Goal: Transaction & Acquisition: Purchase product/service

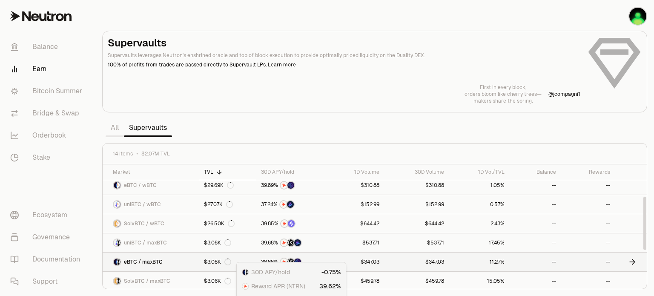
scroll to position [30, 0]
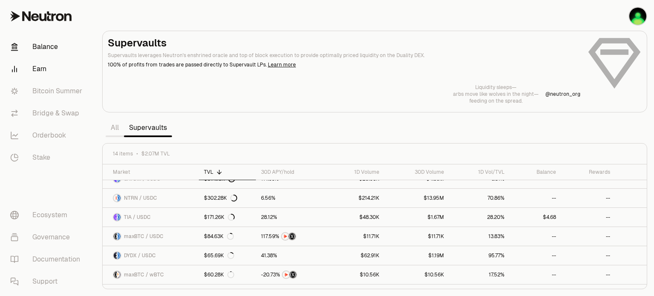
click at [38, 42] on link "Balance" at bounding box center [47, 47] width 88 height 22
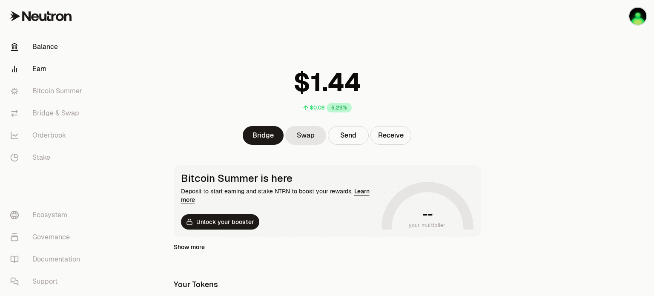
click at [40, 66] on link "Earn" at bounding box center [47, 69] width 88 height 22
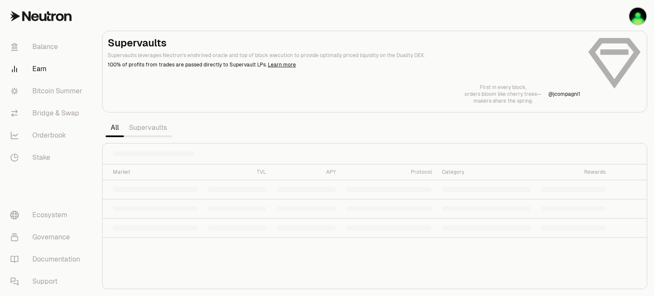
click at [143, 130] on link "Supervaults" at bounding box center [148, 127] width 48 height 17
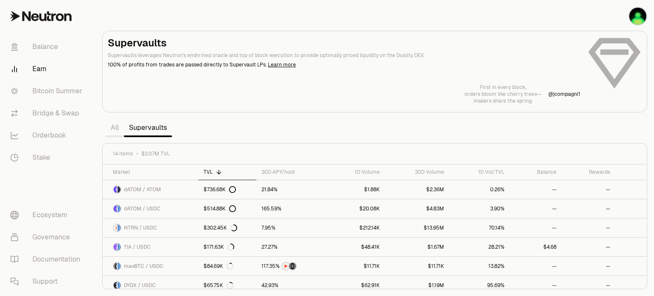
click at [118, 129] on link "All" at bounding box center [115, 127] width 18 height 17
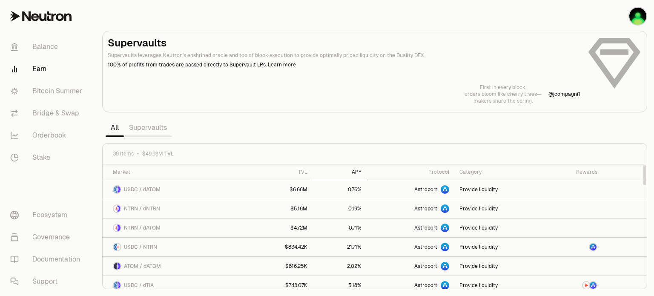
click at [360, 173] on div "APY" at bounding box center [339, 171] width 44 height 7
click at [148, 130] on link "Supervaults" at bounding box center [148, 127] width 48 height 17
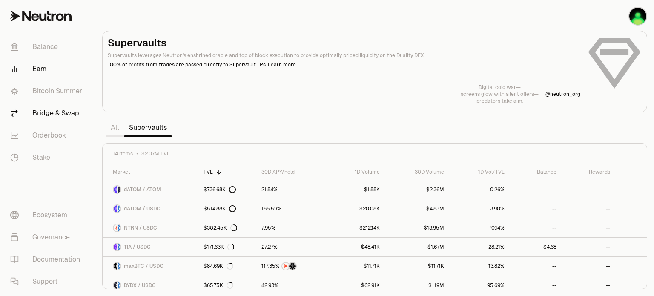
click at [58, 114] on link "Bridge & Swap" at bounding box center [47, 113] width 88 height 22
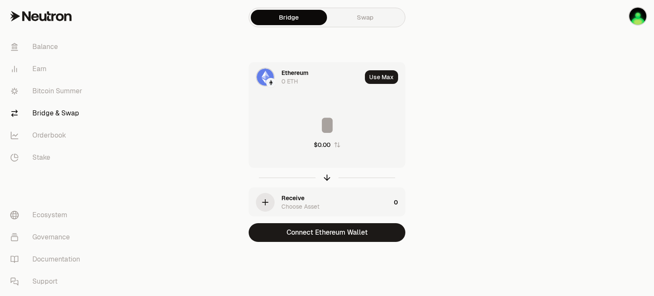
click at [286, 79] on div "0 ETH" at bounding box center [289, 81] width 17 height 9
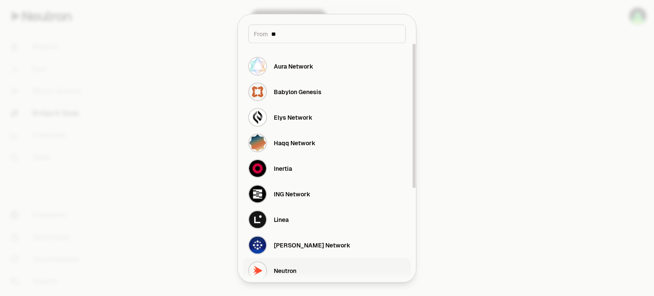
type input "**"
click at [286, 268] on div "Neutron" at bounding box center [285, 270] width 23 height 9
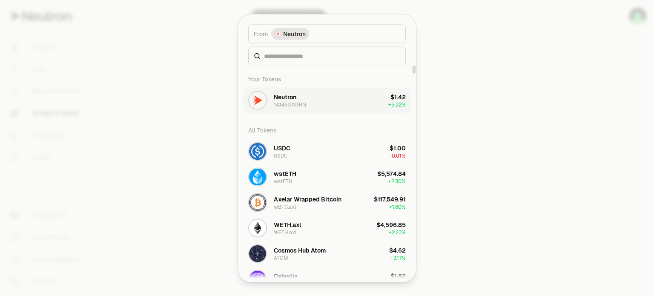
click at [290, 99] on div "Neutron" at bounding box center [285, 96] width 23 height 9
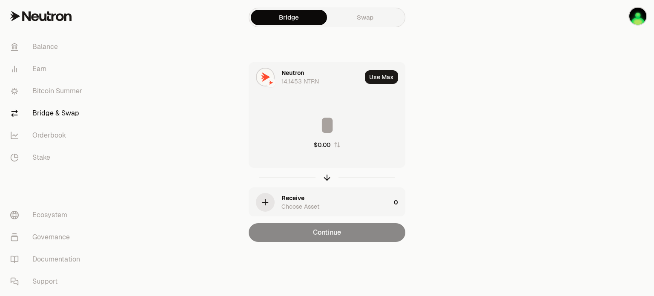
click at [335, 144] on icon "button" at bounding box center [337, 144] width 6 height 5
click at [339, 147] on icon "button" at bounding box center [336, 144] width 7 height 7
click at [313, 124] on input at bounding box center [327, 125] width 156 height 26
type input "**"
click at [308, 200] on div "Receive Choose Asset" at bounding box center [335, 202] width 109 height 17
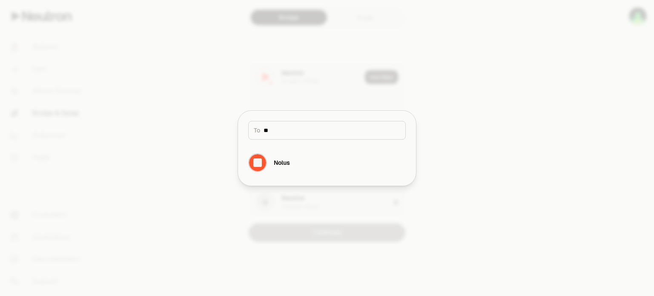
type input "*"
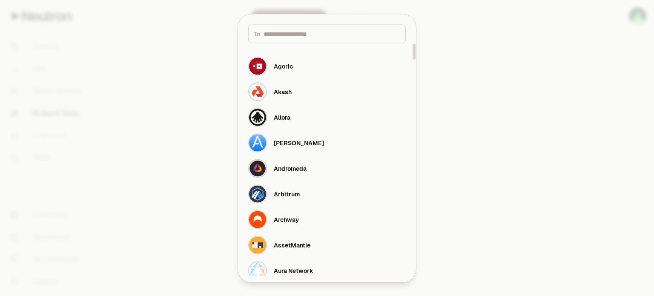
click at [175, 69] on div at bounding box center [327, 148] width 654 height 296
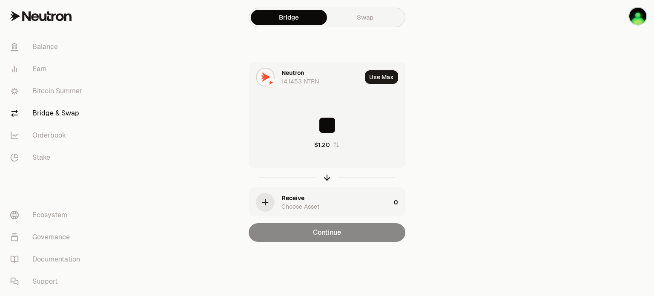
click at [307, 208] on div "Choose Asset" at bounding box center [300, 206] width 38 height 9
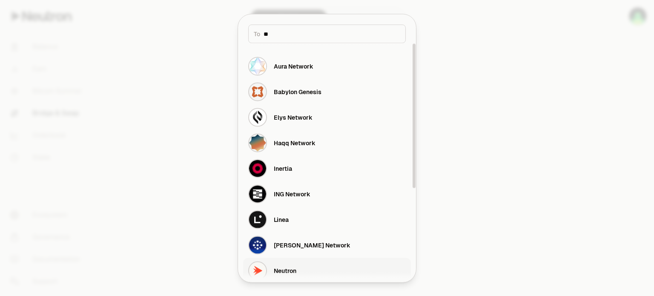
type input "**"
click at [293, 269] on div "Neutron" at bounding box center [285, 270] width 23 height 9
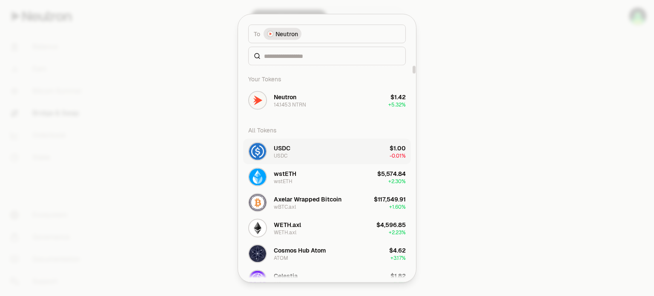
click at [289, 145] on div "USDC" at bounding box center [282, 147] width 17 height 9
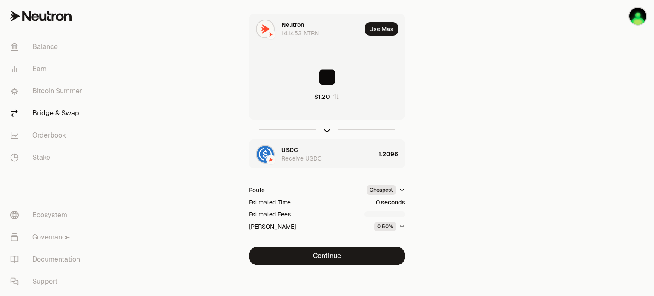
scroll to position [51, 0]
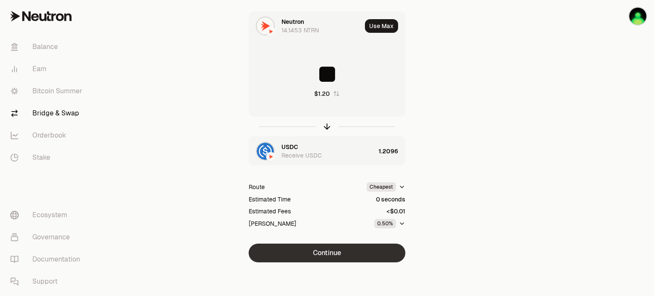
click at [336, 246] on button "Continue" at bounding box center [326, 252] width 157 height 19
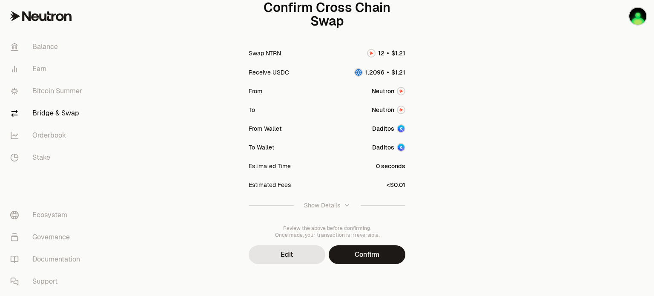
scroll to position [103, 0]
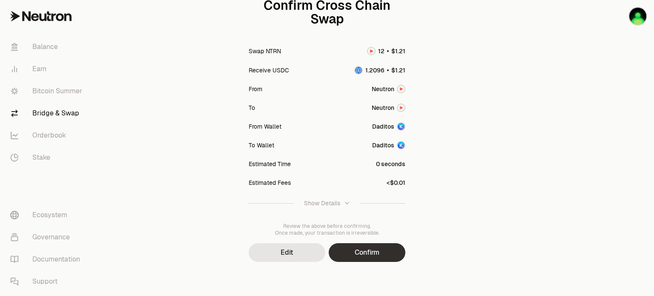
click at [371, 250] on button "Confirm" at bounding box center [366, 252] width 77 height 19
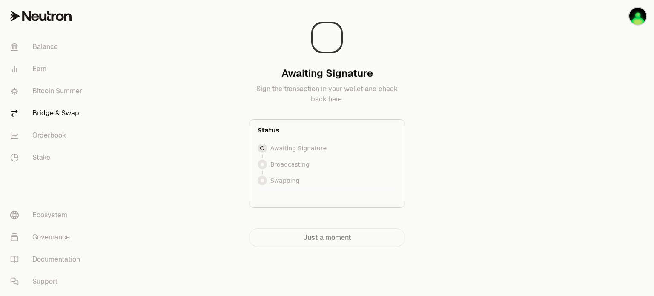
scroll to position [0, 0]
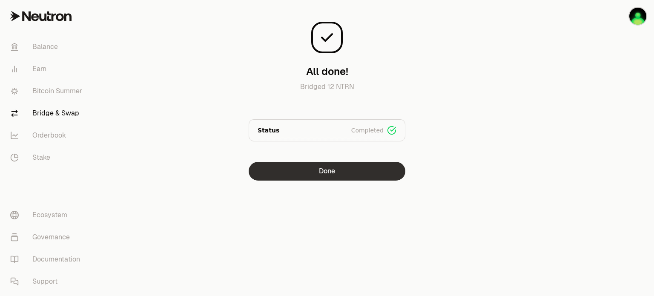
click at [305, 175] on button "Done" at bounding box center [326, 171] width 157 height 19
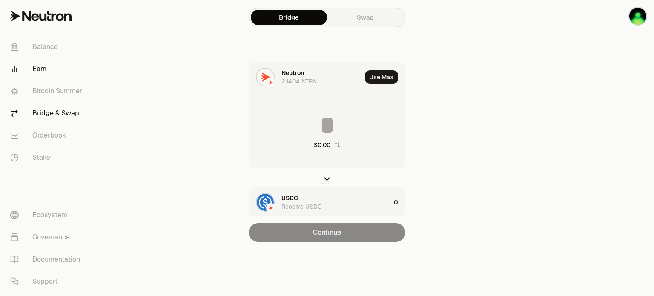
click at [46, 72] on link "Earn" at bounding box center [47, 69] width 88 height 22
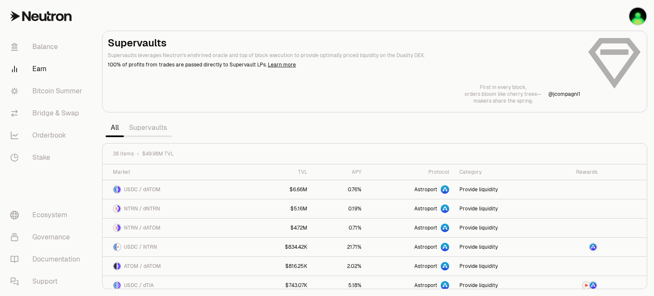
click at [158, 127] on link "Supervaults" at bounding box center [148, 127] width 48 height 17
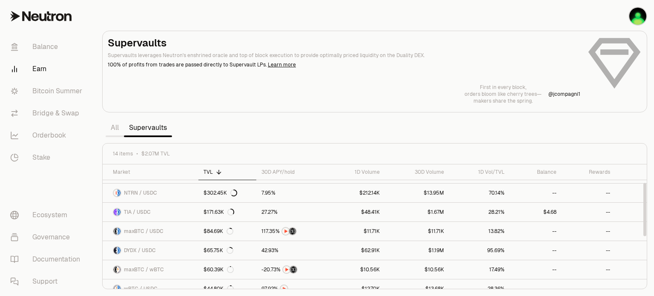
scroll to position [43, 0]
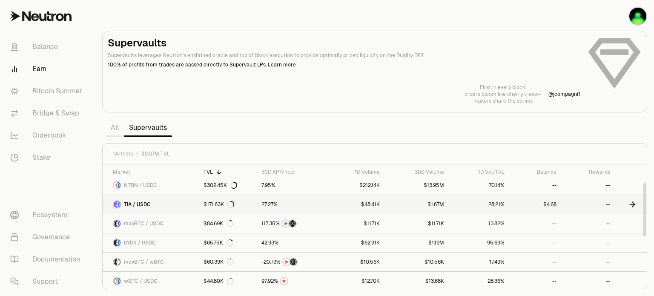
click at [139, 205] on span "TIA / USDC" at bounding box center [137, 204] width 27 height 7
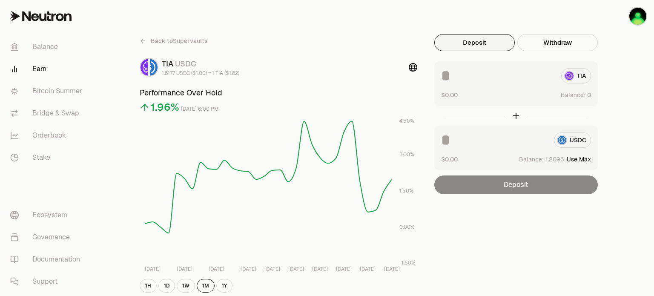
click at [458, 136] on input at bounding box center [494, 139] width 106 height 15
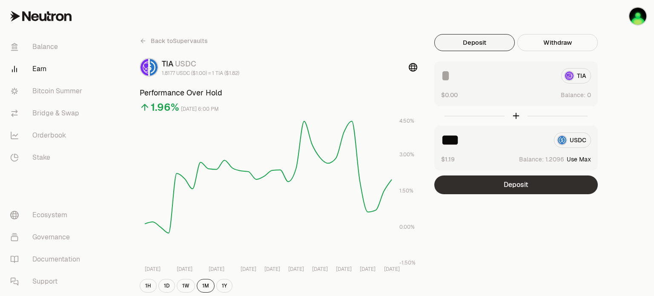
type input "***"
click at [490, 186] on button "Deposit" at bounding box center [515, 184] width 163 height 19
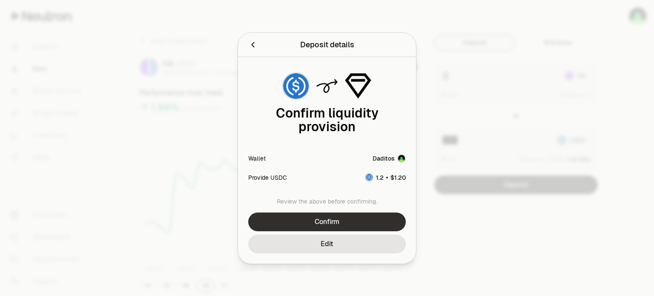
click at [320, 221] on button "Confirm" at bounding box center [326, 221] width 157 height 19
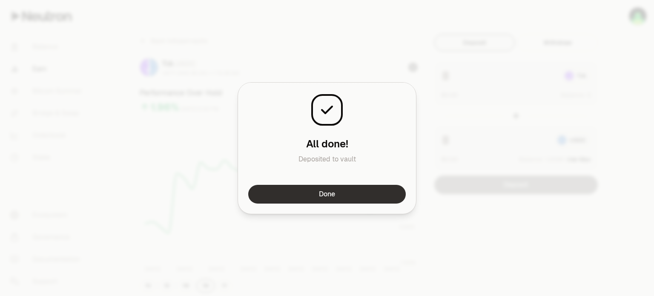
click at [323, 195] on button "Done" at bounding box center [326, 194] width 157 height 19
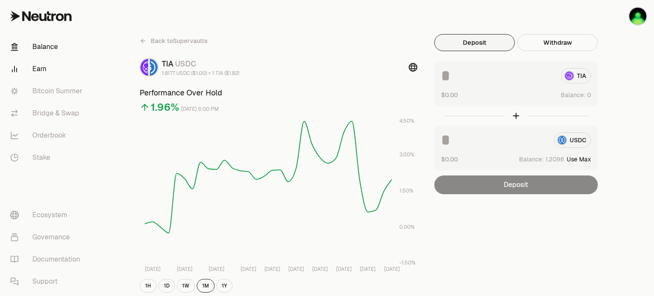
click at [43, 46] on link "Balance" at bounding box center [47, 47] width 88 height 22
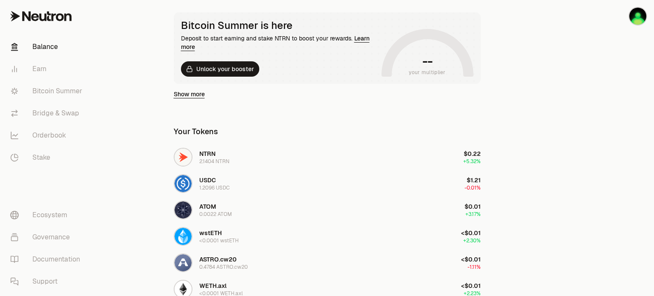
scroll to position [85, 0]
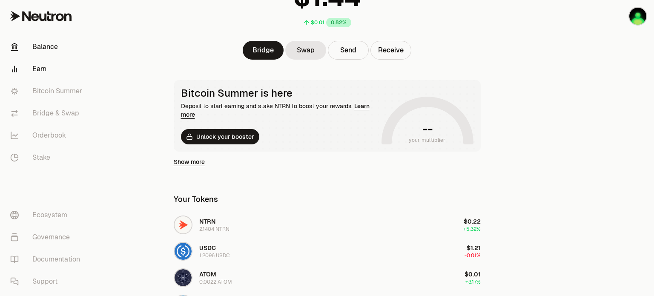
click at [34, 69] on link "Earn" at bounding box center [47, 69] width 88 height 22
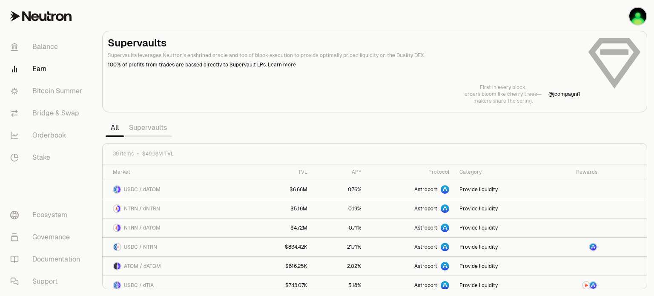
click at [148, 128] on link "Supervaults" at bounding box center [148, 127] width 48 height 17
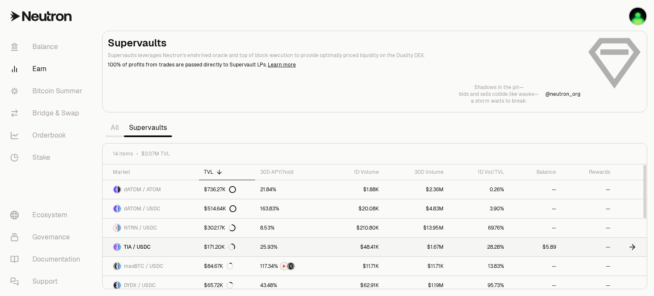
click at [150, 246] on span "TIA / USDC" at bounding box center [137, 246] width 27 height 7
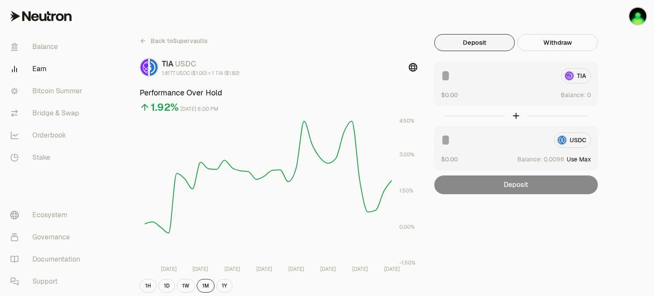
click at [143, 42] on icon at bounding box center [143, 40] width 7 height 7
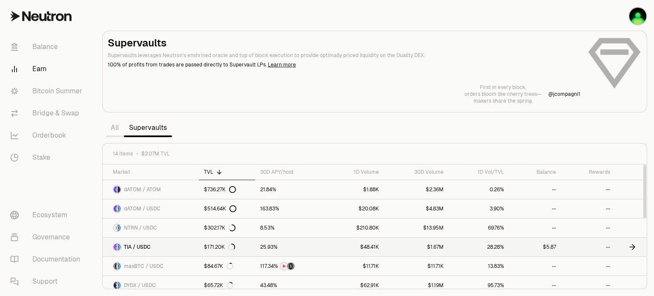
click at [610, 246] on link "--" at bounding box center [588, 246] width 54 height 19
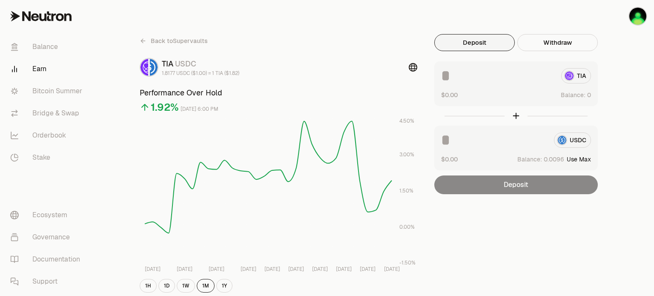
click at [413, 68] on icon at bounding box center [412, 67] width 9 height 9
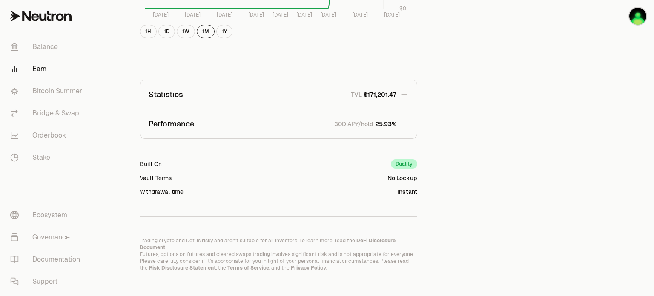
scroll to position [503, 0]
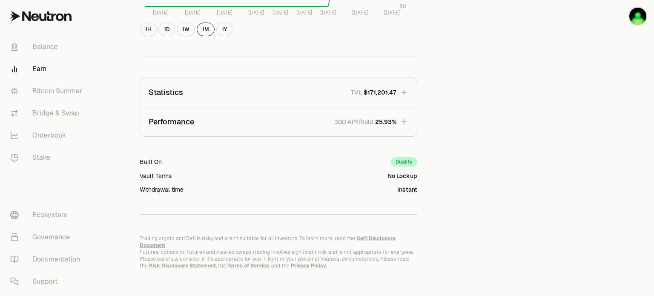
click at [403, 124] on icon "button" at bounding box center [404, 121] width 9 height 9
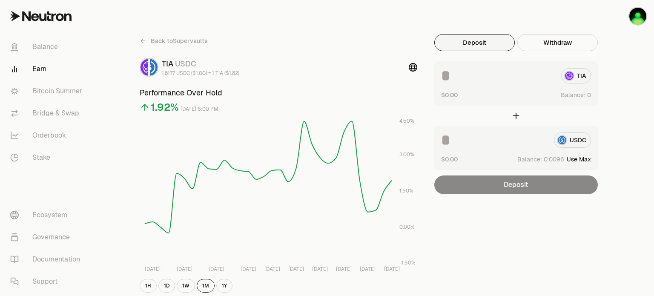
scroll to position [0, 0]
click at [148, 40] on link "Back to Supervaults" at bounding box center [174, 41] width 68 height 14
